Goal: Task Accomplishment & Management: Manage account settings

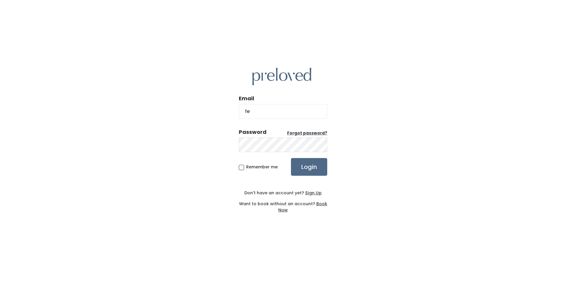
type input "f"
type input "feistybritches@gmail.com"
click at [291, 158] on input "Login" at bounding box center [309, 167] width 36 height 18
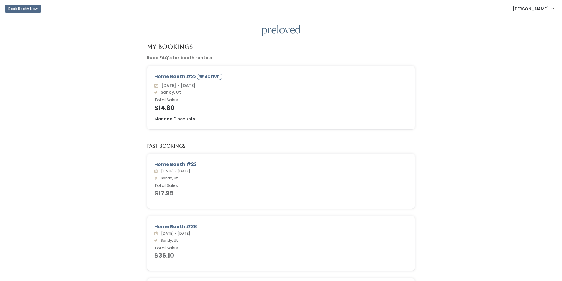
click at [537, 8] on span "Jackie Sweeden" at bounding box center [530, 9] width 36 height 6
click at [521, 48] on button "Logout" at bounding box center [532, 49] width 53 height 11
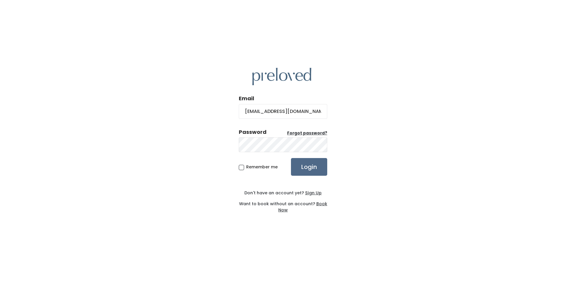
type input "[EMAIL_ADDRESS][DOMAIN_NAME]"
click at [291, 158] on input "Login" at bounding box center [309, 167] width 36 height 18
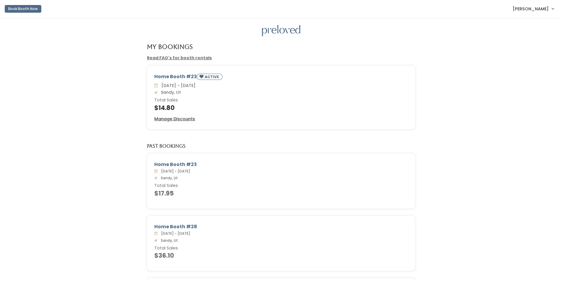
click at [538, 9] on span "[PERSON_NAME]" at bounding box center [530, 9] width 36 height 6
click at [530, 49] on button "Logout" at bounding box center [532, 49] width 53 height 11
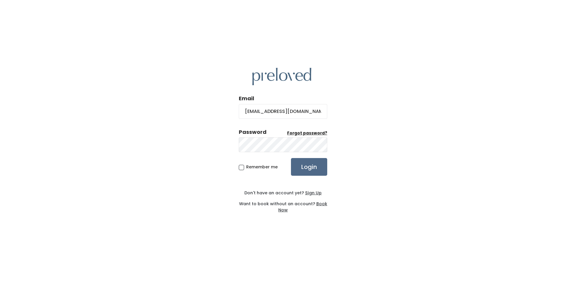
type input "[EMAIL_ADDRESS][DOMAIN_NAME]"
click at [291, 158] on input "Login" at bounding box center [309, 167] width 36 height 18
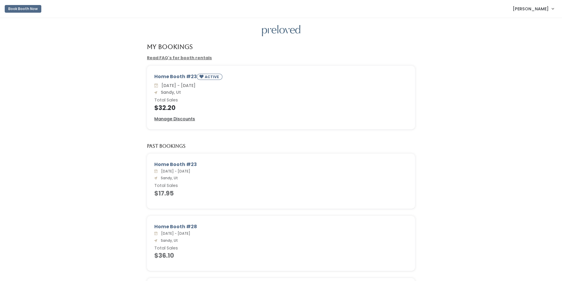
click at [534, 11] on span "Jackie Sweeden" at bounding box center [530, 9] width 36 height 6
drag, startPoint x: 526, startPoint y: 52, endPoint x: 522, endPoint y: 50, distance: 4.5
click at [526, 52] on button "Logout" at bounding box center [532, 49] width 53 height 11
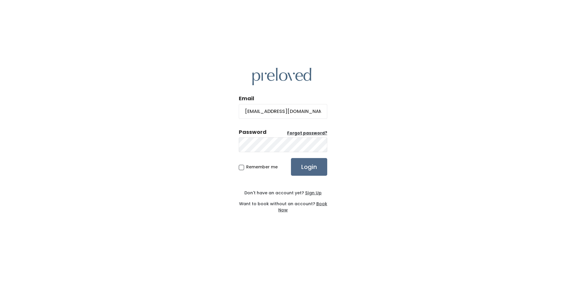
type input "feistybritches@gmail.com"
click at [291, 158] on input "Login" at bounding box center [309, 167] width 36 height 18
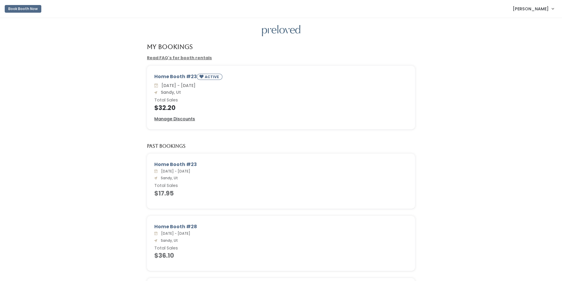
click at [533, 9] on span "Jackie Sweeden" at bounding box center [530, 9] width 36 height 6
click at [526, 49] on button "Logout" at bounding box center [532, 49] width 53 height 11
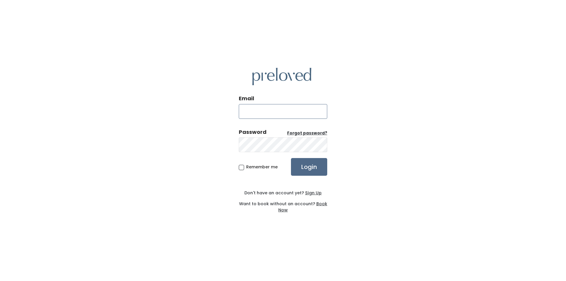
click at [295, 114] on input "Email" at bounding box center [283, 111] width 88 height 15
type input "[EMAIL_ADDRESS][DOMAIN_NAME]"
click at [291, 158] on input "Login" at bounding box center [309, 167] width 36 height 18
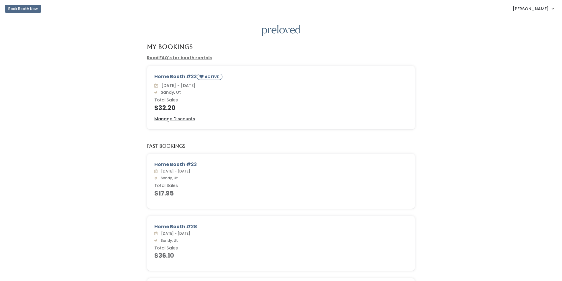
click at [534, 8] on span "Jackie Sweeden" at bounding box center [530, 9] width 36 height 6
click at [527, 49] on button "Logout" at bounding box center [532, 49] width 53 height 11
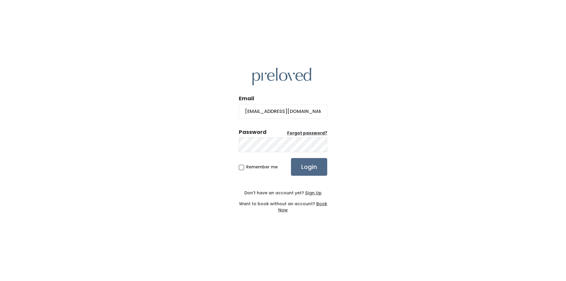
type input "feistybritches@gmail.com"
click at [291, 158] on input "Login" at bounding box center [309, 167] width 36 height 18
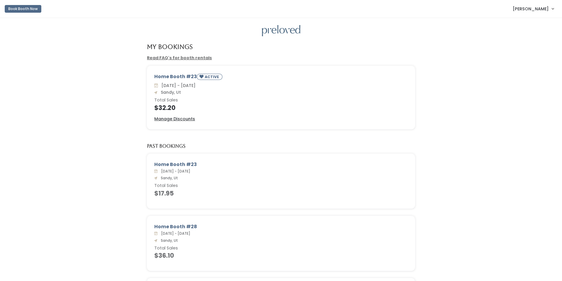
click at [529, 10] on span "[PERSON_NAME]" at bounding box center [530, 9] width 36 height 6
drag, startPoint x: 530, startPoint y: 51, endPoint x: 521, endPoint y: 48, distance: 9.3
click at [530, 51] on button "Logout" at bounding box center [532, 49] width 53 height 11
